Goal: Register for event/course

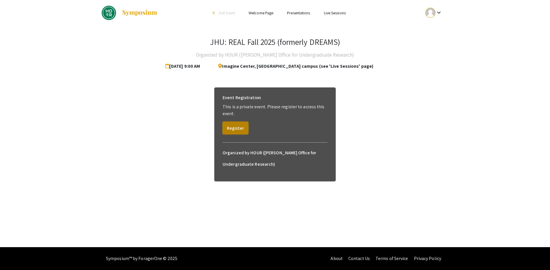
click at [241, 129] on button "Register" at bounding box center [235, 128] width 26 height 13
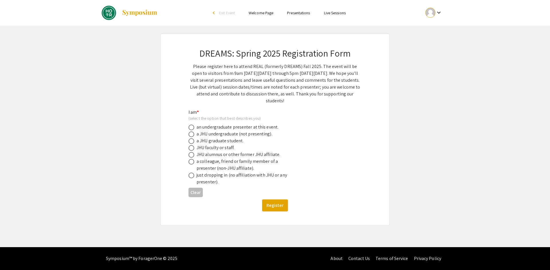
click at [219, 135] on div "a JHU undergraduate (not presenting)." at bounding box center [234, 134] width 76 height 7
click at [214, 142] on div "a JHU graduate student." at bounding box center [219, 141] width 47 height 7
click at [191, 126] on span at bounding box center [191, 128] width 6 height 6
click at [191, 126] on input "radio" at bounding box center [191, 128] width 6 height 6
radio input "true"
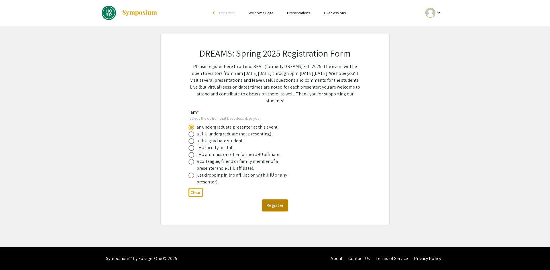
click at [275, 208] on button "Register" at bounding box center [275, 206] width 26 height 12
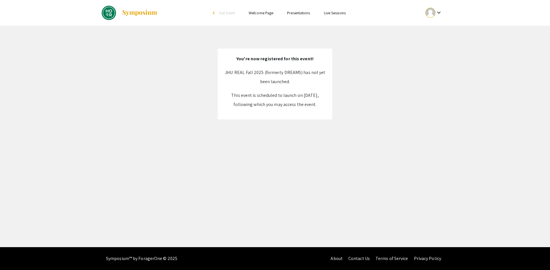
click at [275, 73] on p "JHU: REAL Fall 2025 (formerly DREAMS) has not yet been launched." at bounding box center [274, 77] width 103 height 18
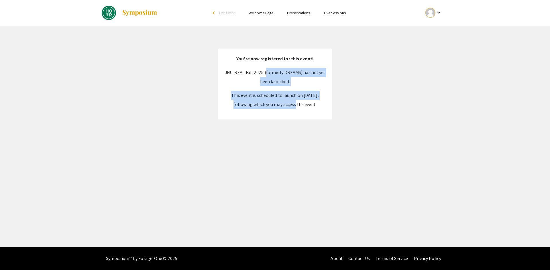
drag, startPoint x: 275, startPoint y: 73, endPoint x: 276, endPoint y: 104, distance: 30.9
click at [276, 104] on div "JHU: REAL Fall 2025 (formerly DREAMS) has not yet been launched. This event is …" at bounding box center [274, 88] width 103 height 41
click at [276, 104] on p "This event is scheduled to launch on [DATE], following which you may access the…" at bounding box center [274, 100] width 103 height 18
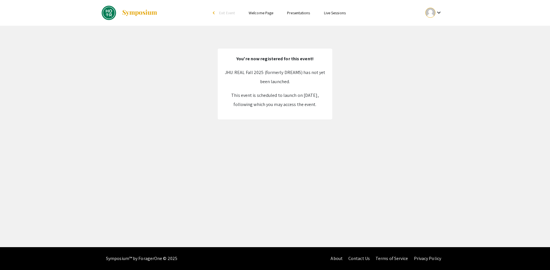
click at [439, 9] on mat-icon "keyboard_arrow_down" at bounding box center [438, 12] width 7 height 7
click at [432, 33] on button "My Account" at bounding box center [436, 28] width 35 height 14
